Goal: Navigation & Orientation: Find specific page/section

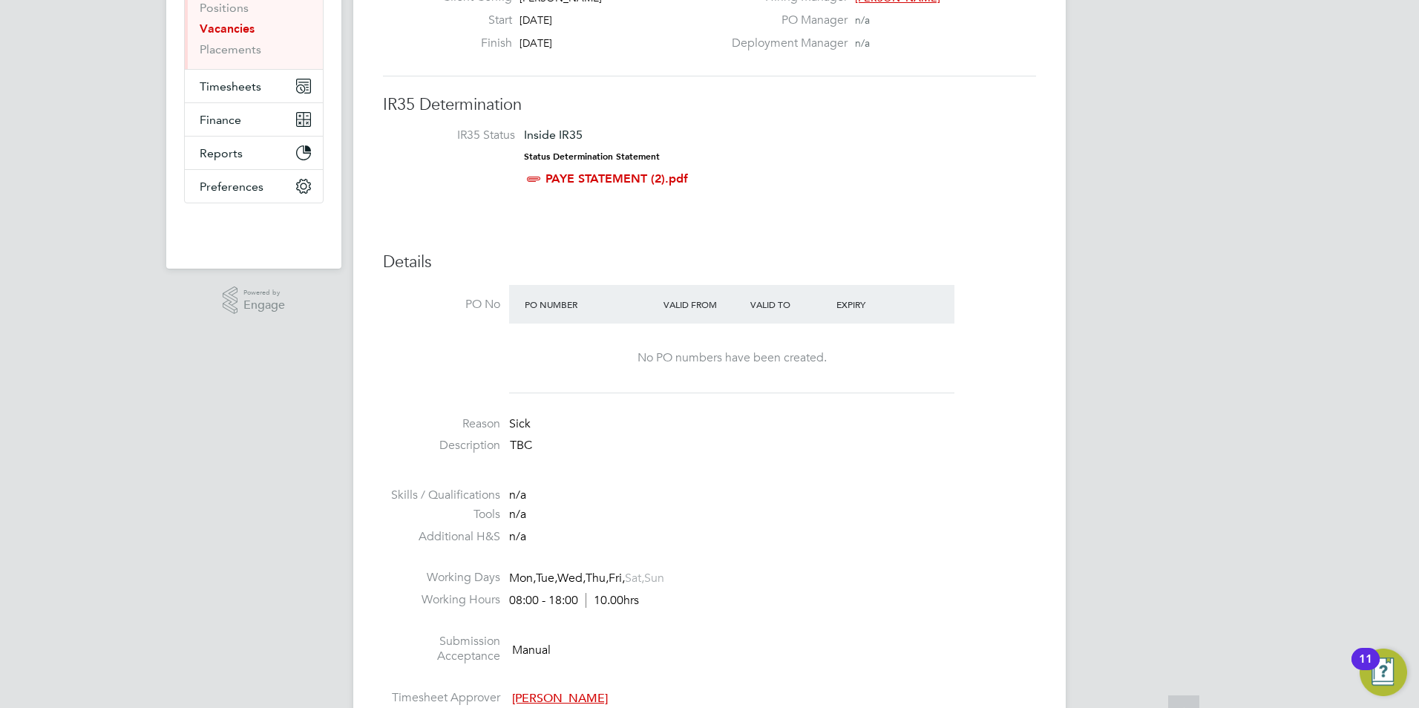
scroll to position [223, 0]
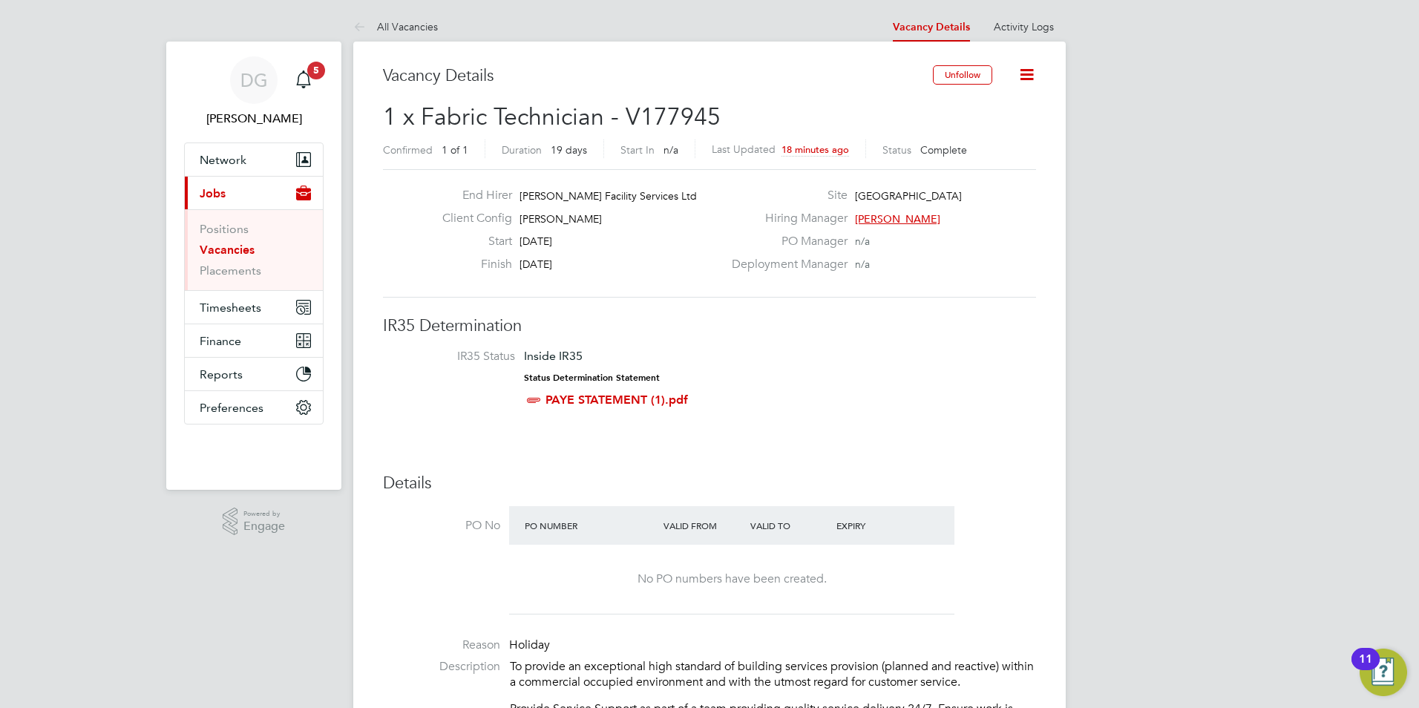
click at [228, 249] on link "Vacancies" at bounding box center [227, 250] width 55 height 14
